Goal: Task Accomplishment & Management: Use online tool/utility

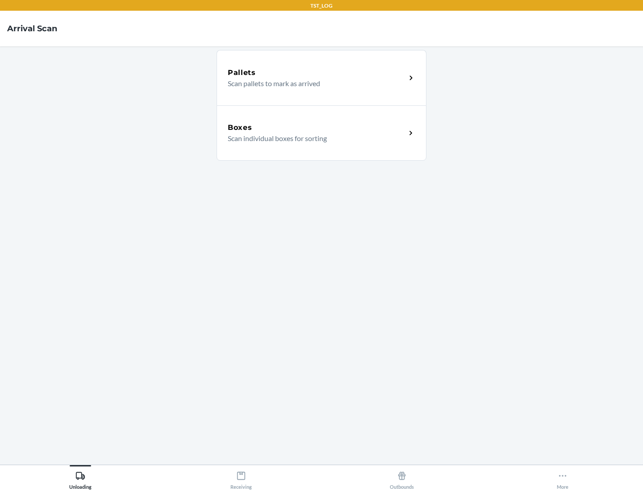
click at [317, 128] on div "Boxes" at bounding box center [317, 127] width 178 height 11
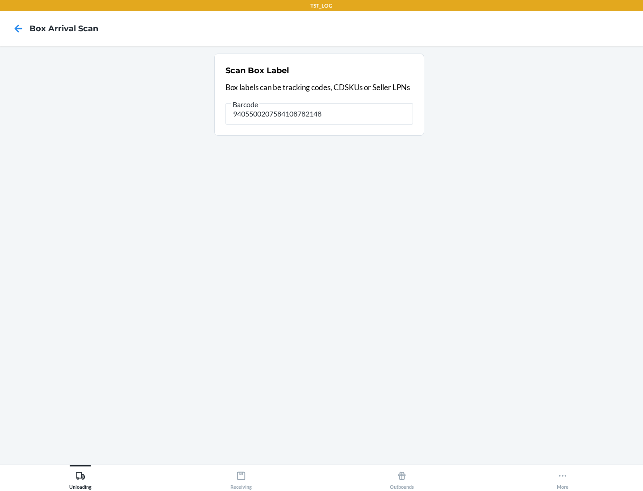
type input "9405500207584108782148"
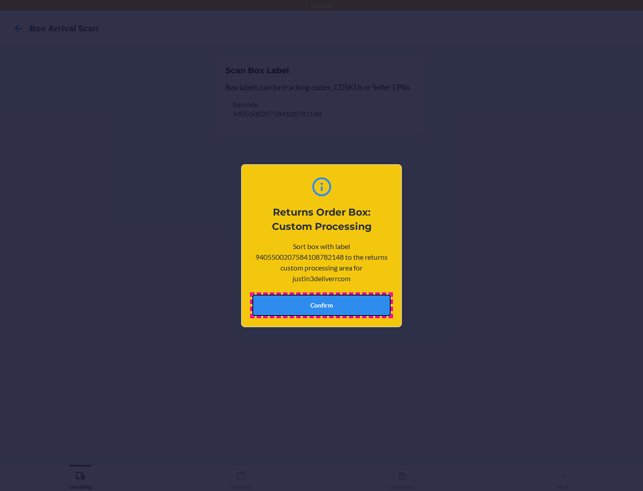
click at [322, 305] on button "Confirm" at bounding box center [321, 305] width 138 height 21
